Goal: Navigation & Orientation: Find specific page/section

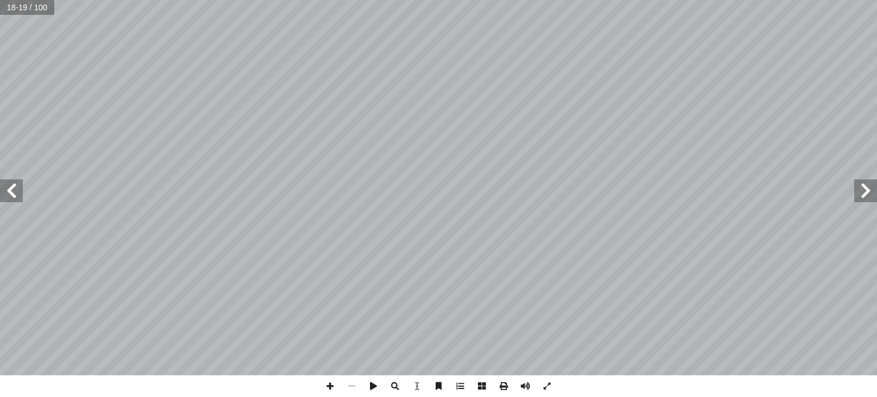
click at [11, 192] on span at bounding box center [11, 190] width 23 height 23
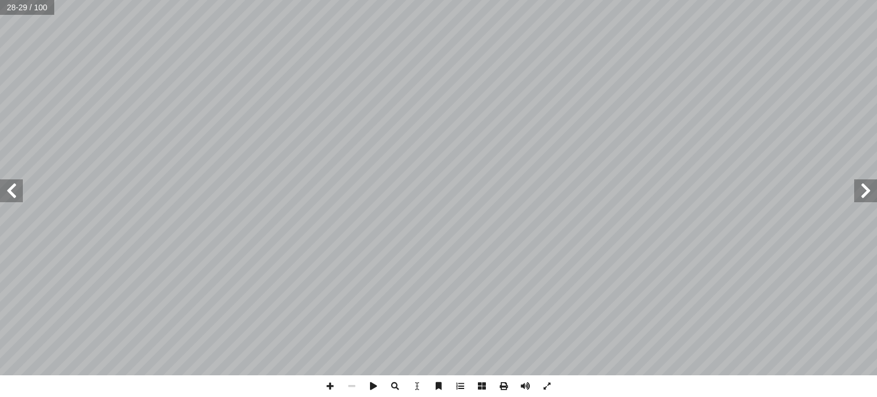
click at [867, 182] on span at bounding box center [865, 190] width 23 height 23
click at [327, 388] on span at bounding box center [330, 386] width 22 height 22
click at [7, 188] on span at bounding box center [11, 190] width 23 height 23
